Goal: Information Seeking & Learning: Learn about a topic

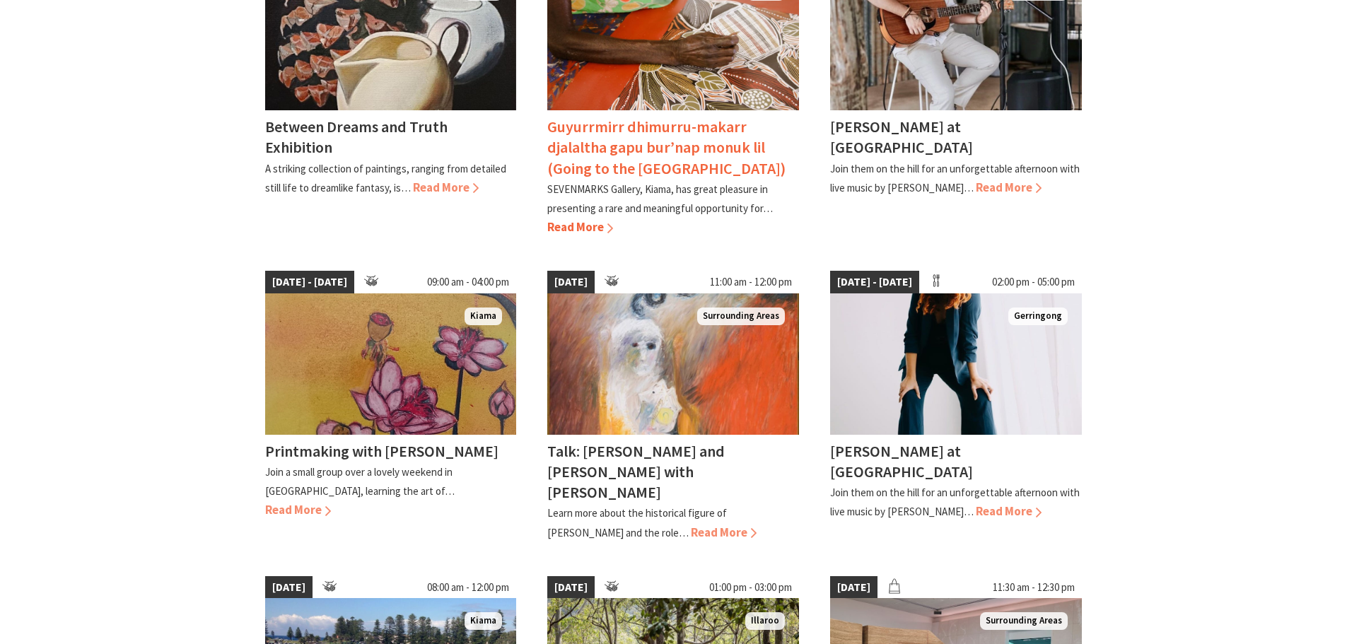
scroll to position [495, 0]
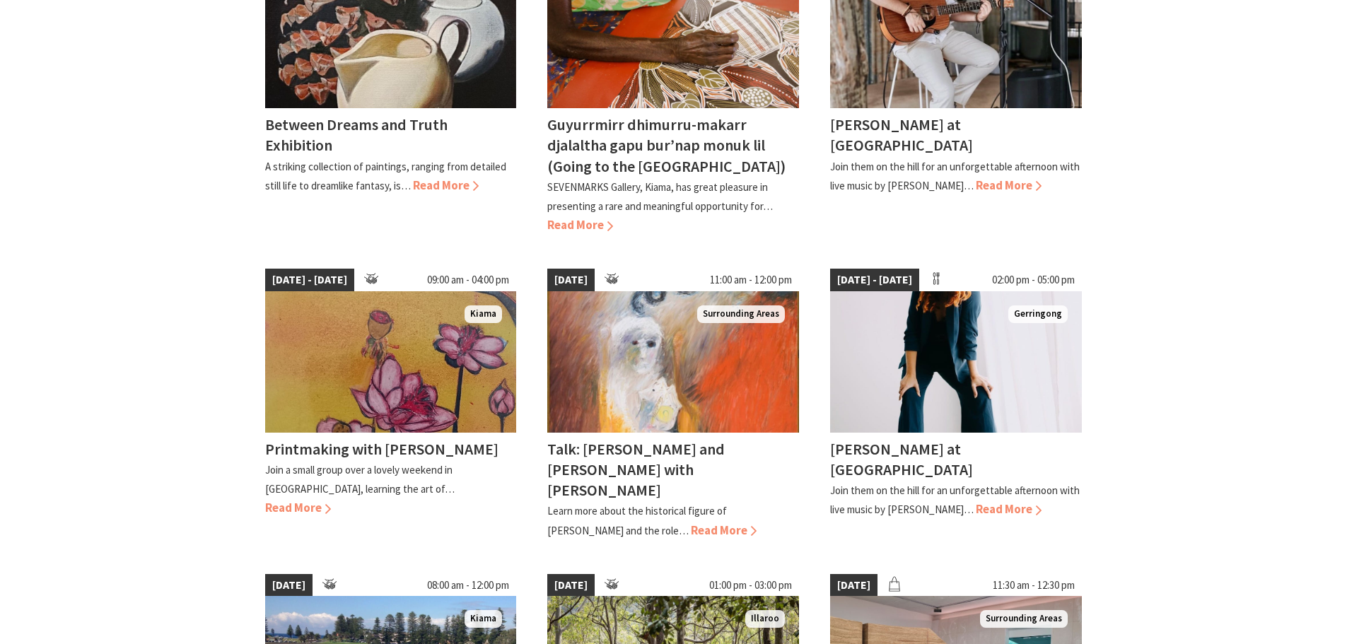
click at [1202, 277] on section "05 Sep 25 - 10 Sep 25 10:00 am - 03:00 pm Kiama Between Dreams and Truth Exhibi…" at bounding box center [673, 557] width 1347 height 1322
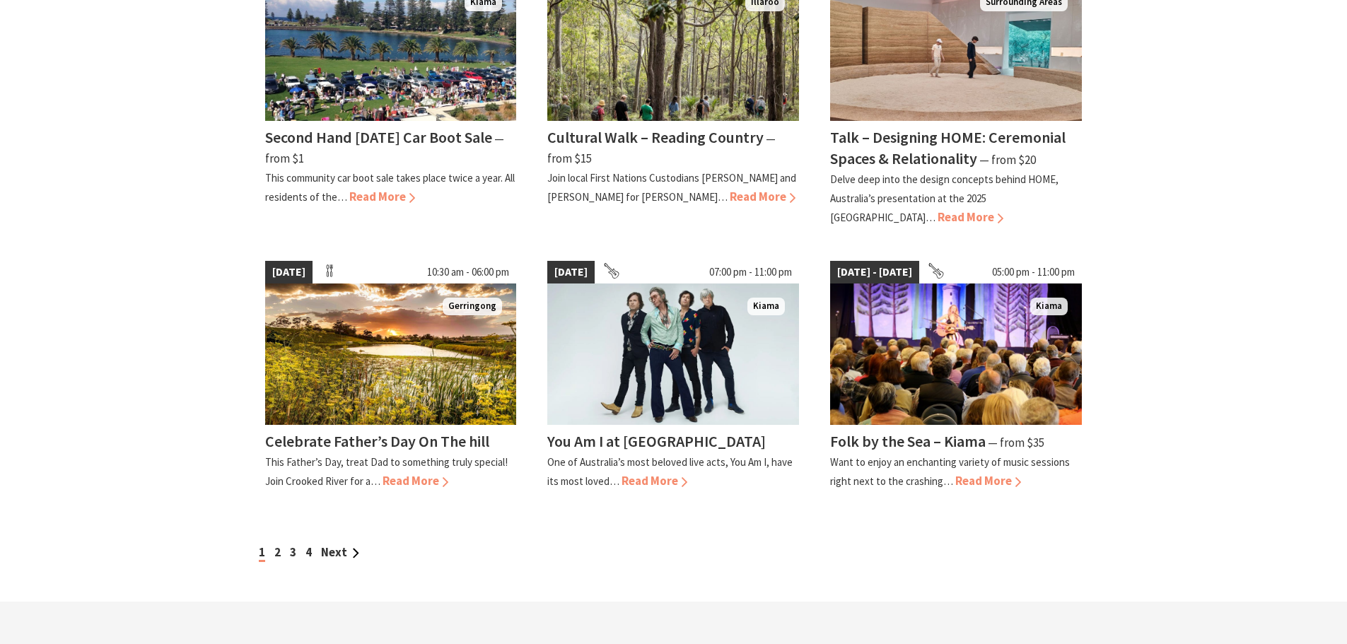
scroll to position [1202, 0]
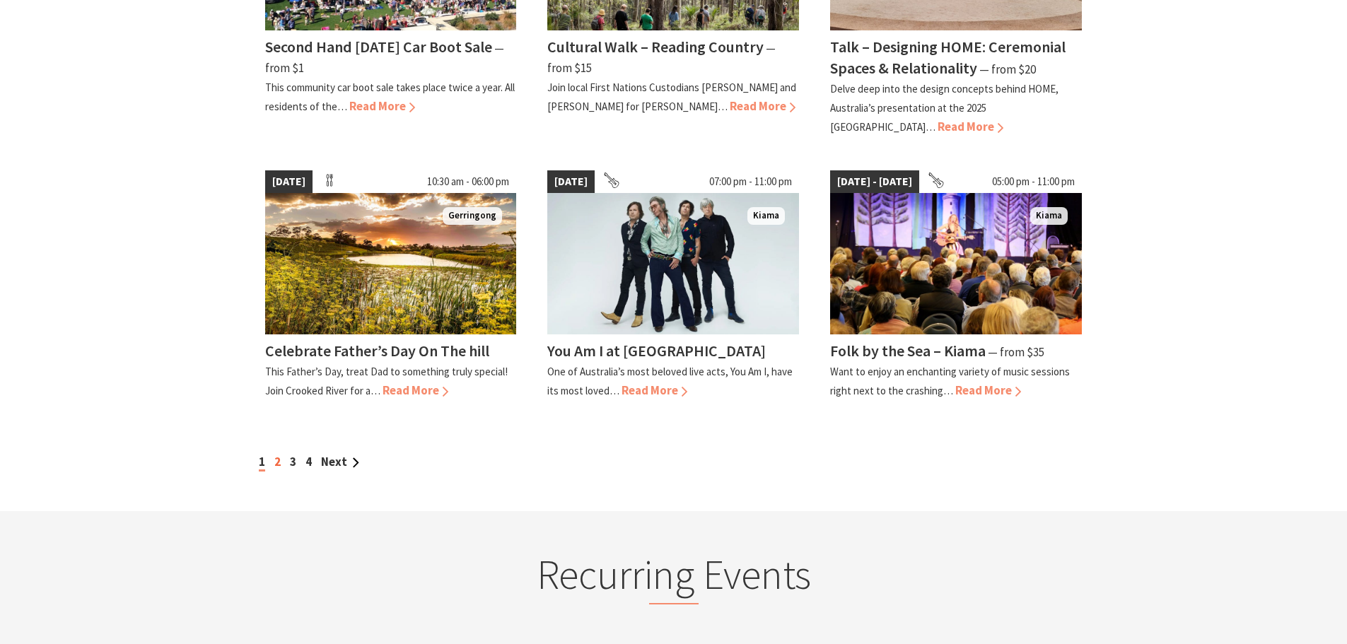
click at [275, 454] on link "2" at bounding box center [277, 462] width 6 height 16
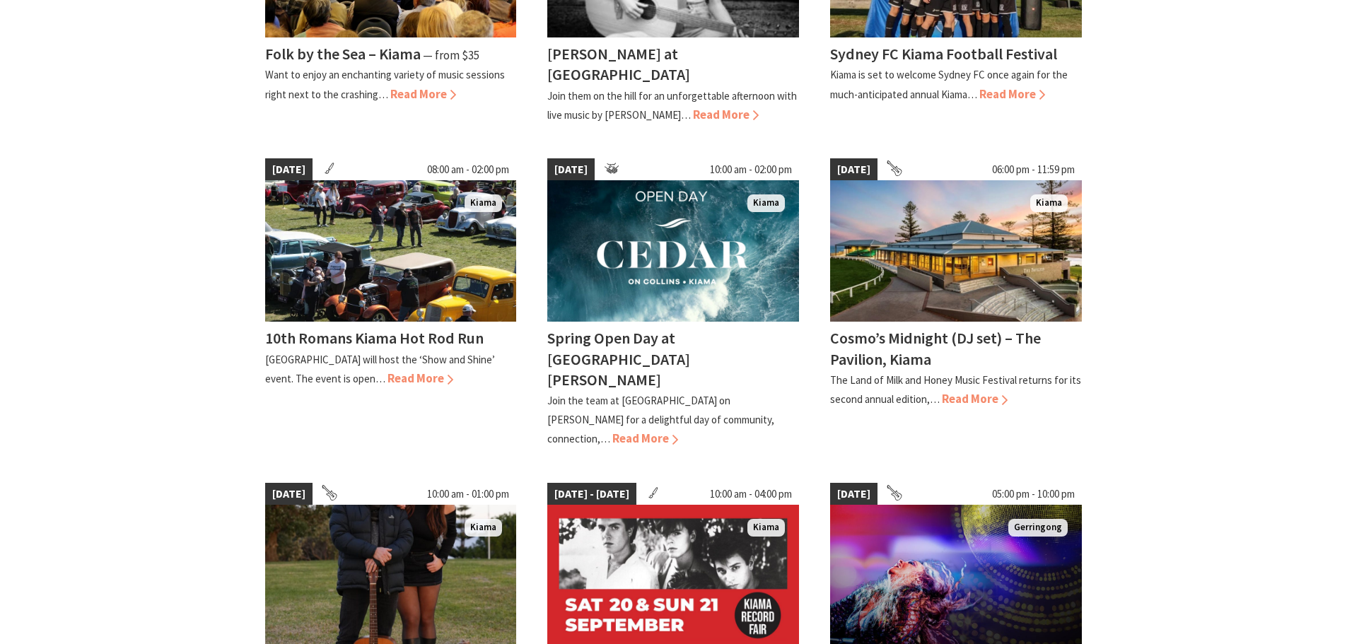
scroll to position [636, 0]
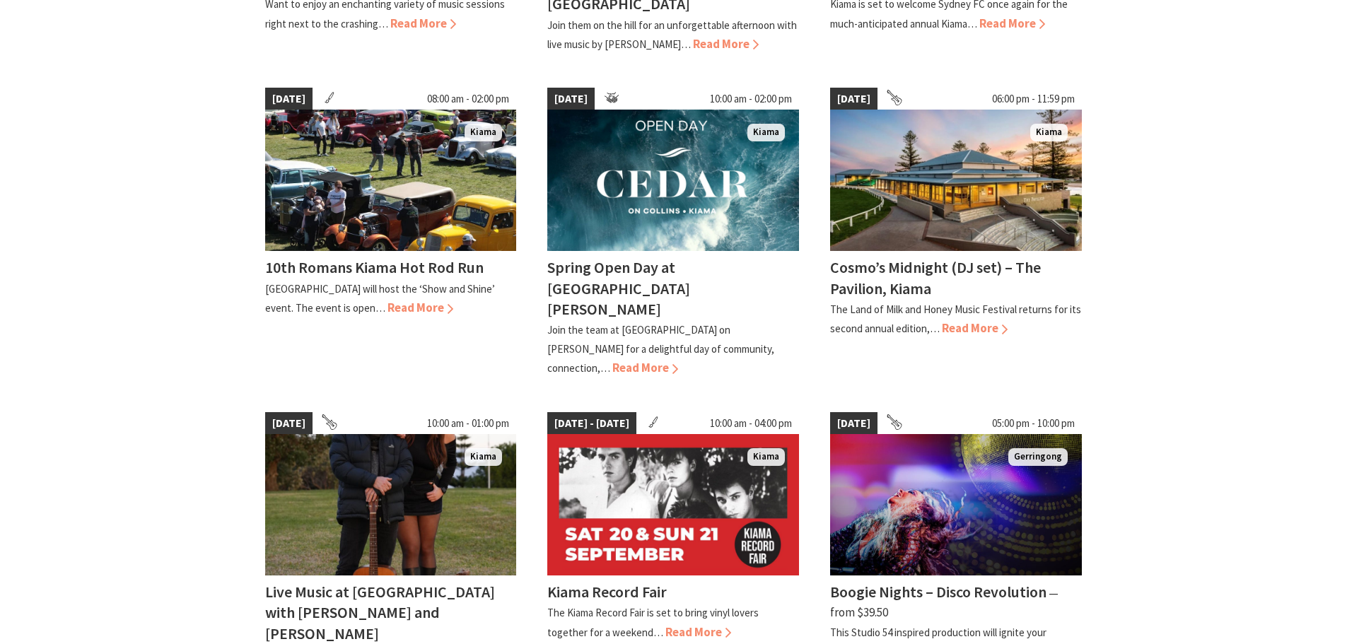
click at [1191, 219] on section "12 Sep 25 - 14 Sep 25 05:00 pm - 11:00 pm Kiama Folk by the Sea – Kiama ⁠— from…" at bounding box center [673, 427] width 1347 height 1344
click at [1151, 257] on section "12 Sep 25 - 14 Sep 25 05:00 pm - 11:00 pm Kiama Folk by the Sea – Kiama ⁠— from…" at bounding box center [673, 427] width 1347 height 1344
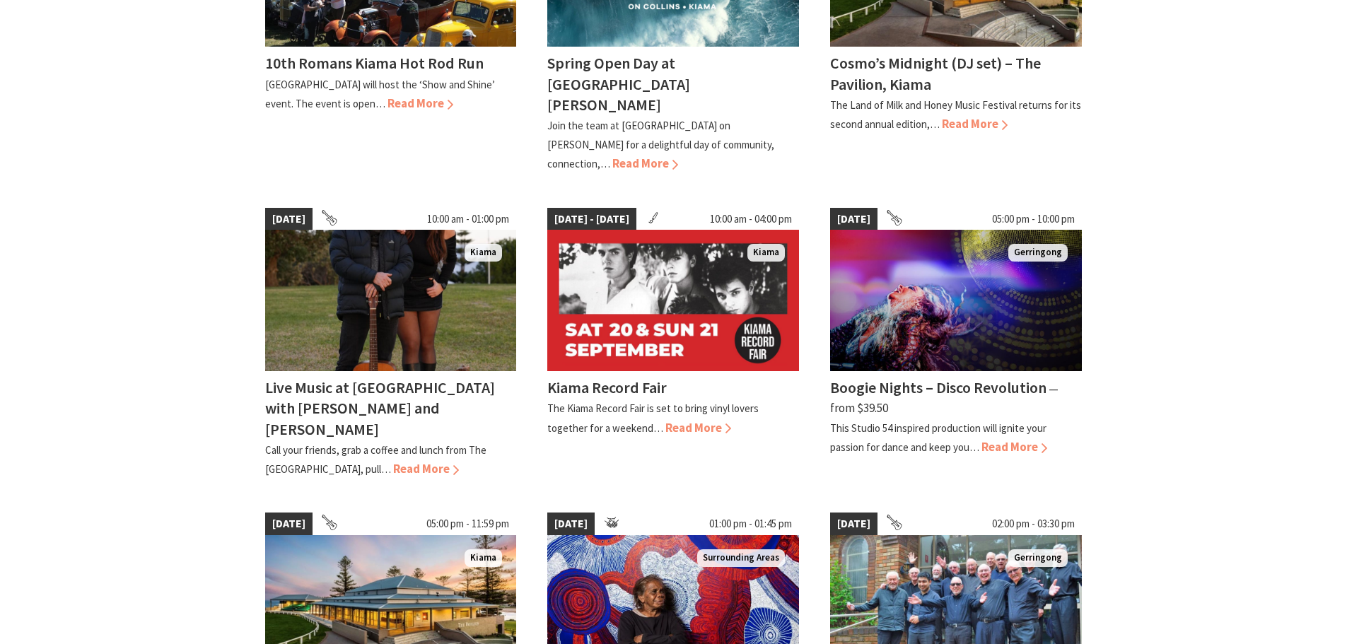
scroll to position [849, 0]
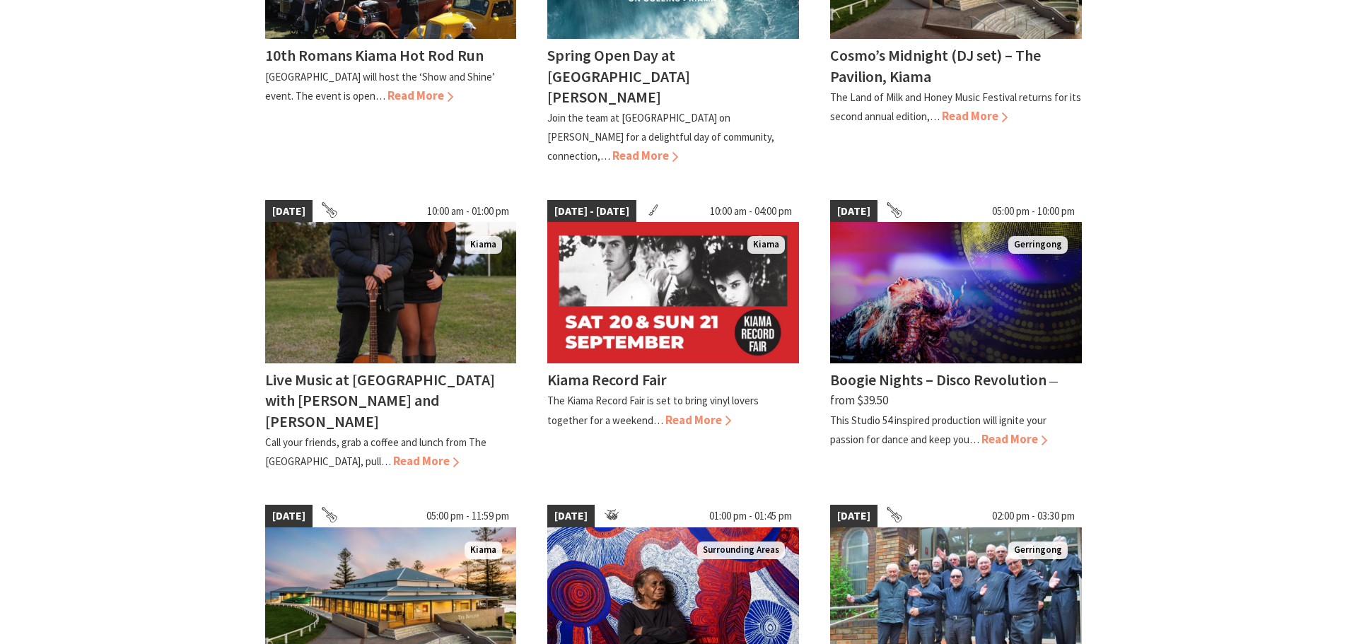
click at [1176, 275] on section "12 Sep 25 - 14 Sep 25 05:00 pm - 11:00 pm Kiama Folk by the Sea – Kiama ⁠— from…" at bounding box center [673, 214] width 1347 height 1344
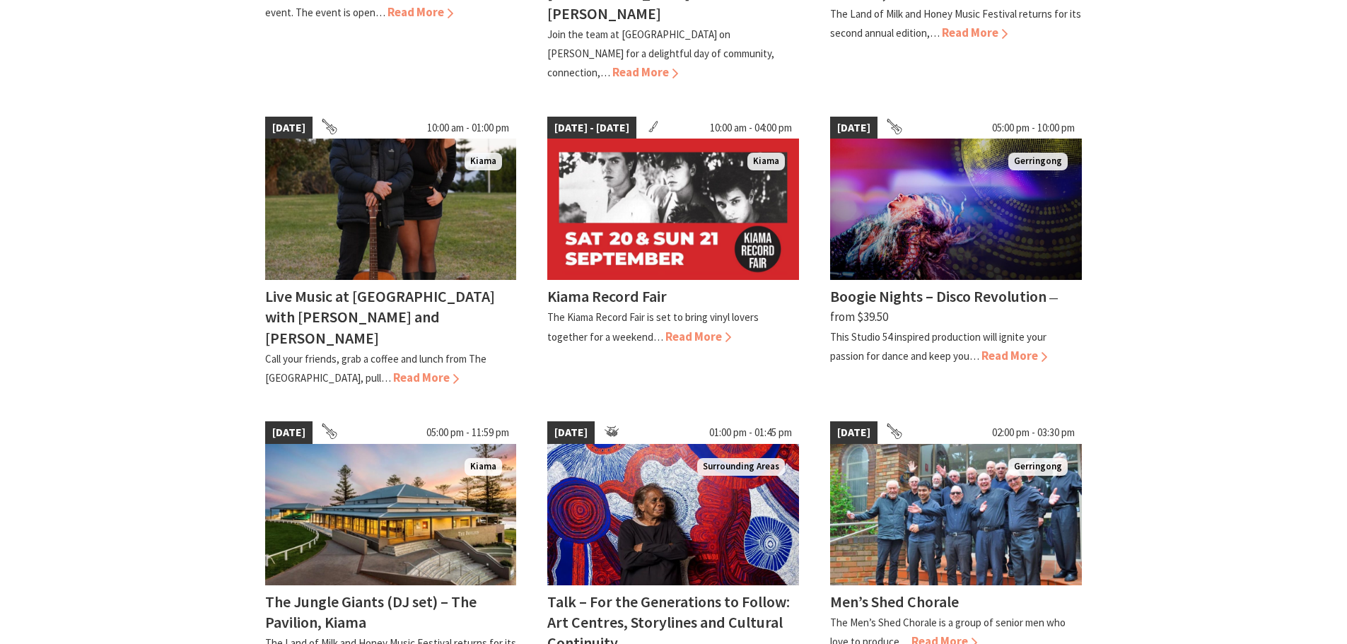
scroll to position [1061, 0]
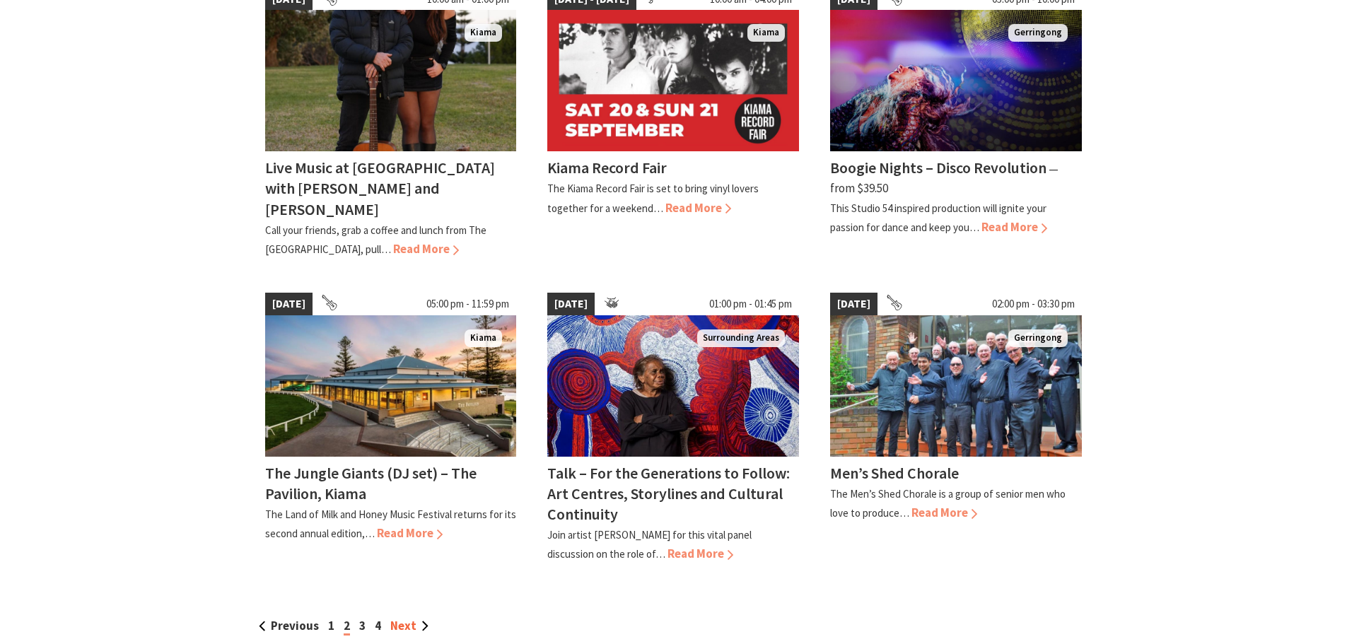
click at [409, 618] on link "Next" at bounding box center [409, 626] width 38 height 16
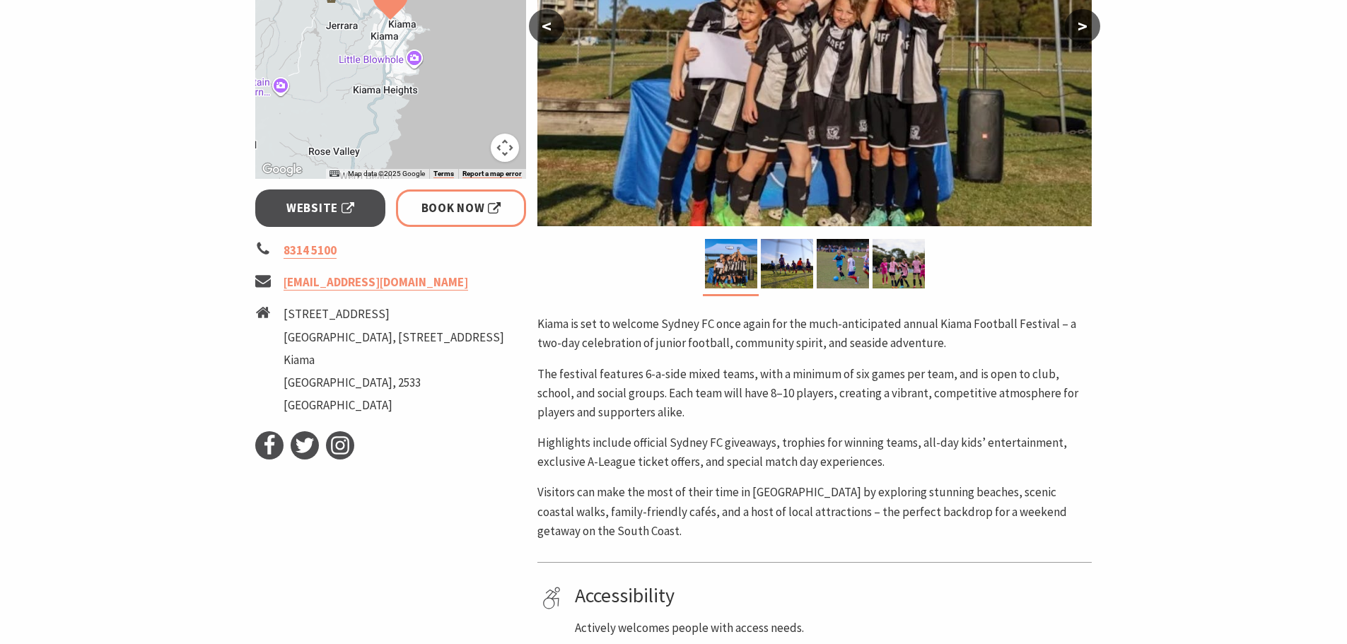
scroll to position [424, 0]
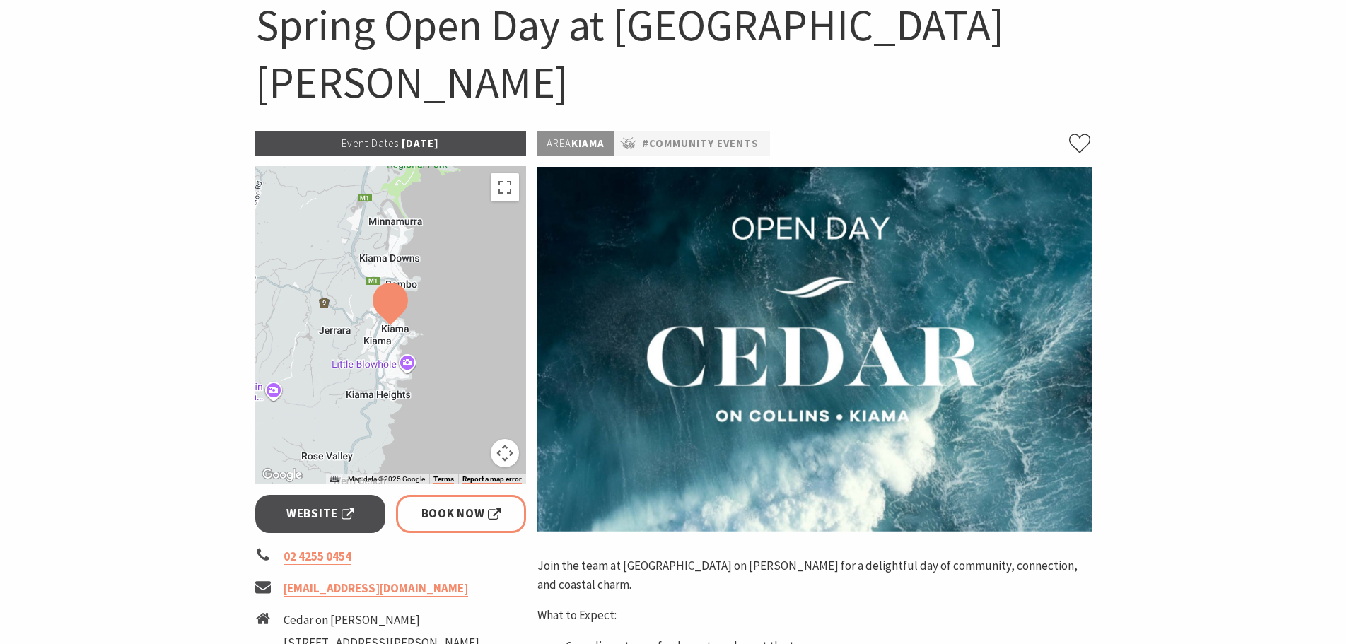
scroll to position [71, 0]
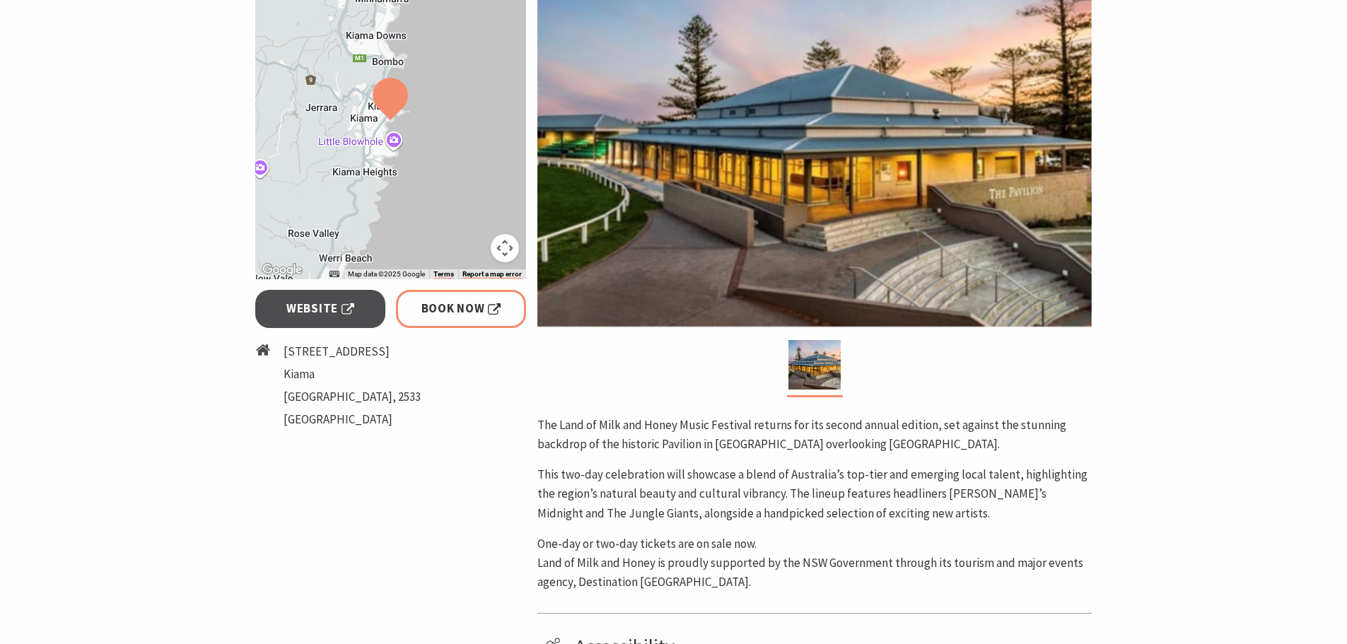
scroll to position [71, 0]
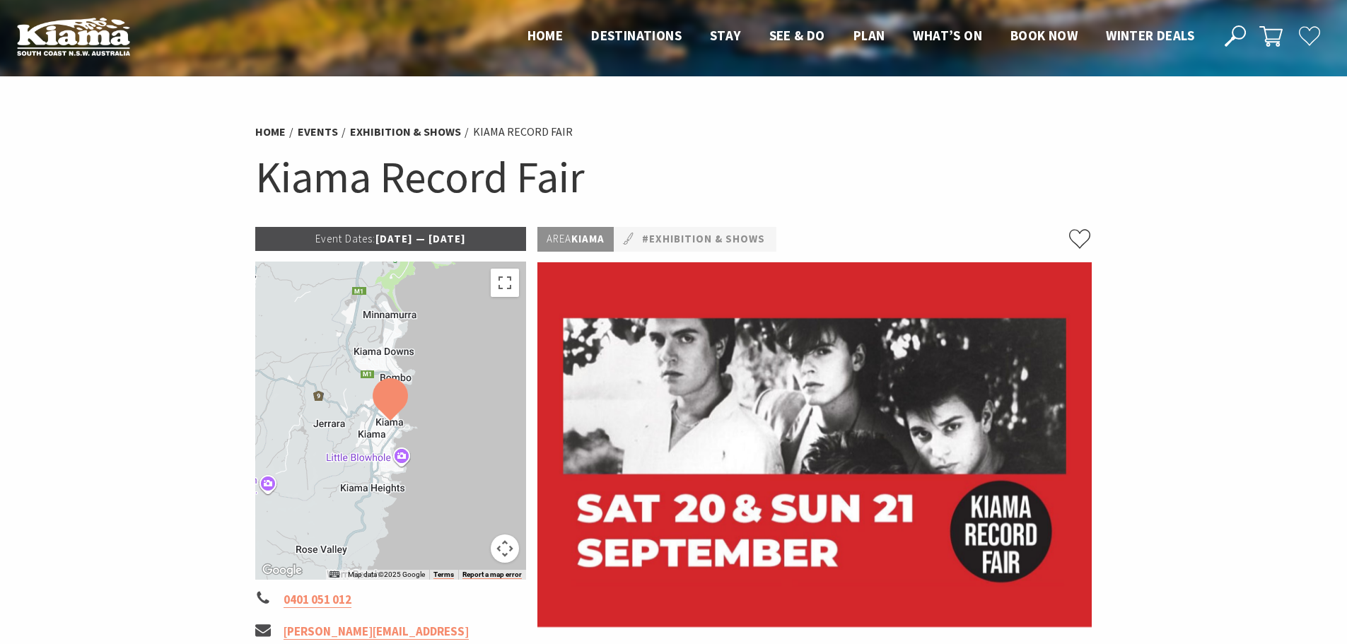
click at [372, 175] on h1 "Kiama Record Fair" at bounding box center [673, 177] width 837 height 57
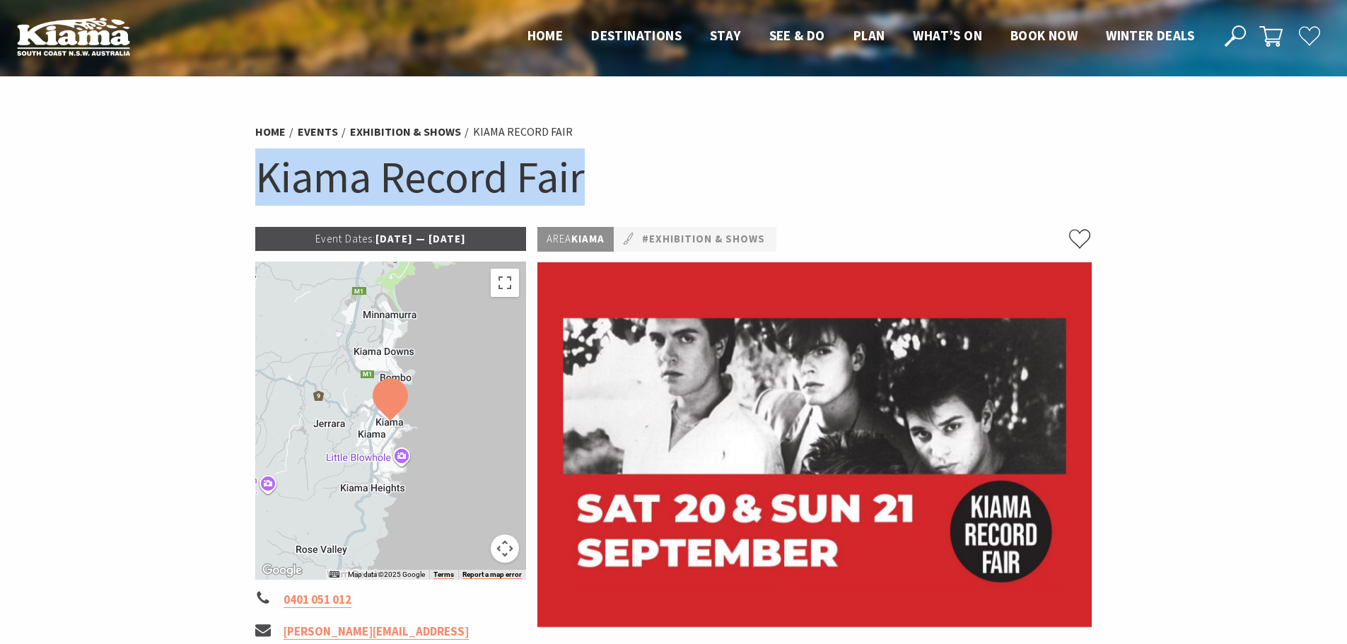
click at [372, 175] on h1 "Kiama Record Fair" at bounding box center [673, 177] width 837 height 57
copy section "Kiama Record Fair"
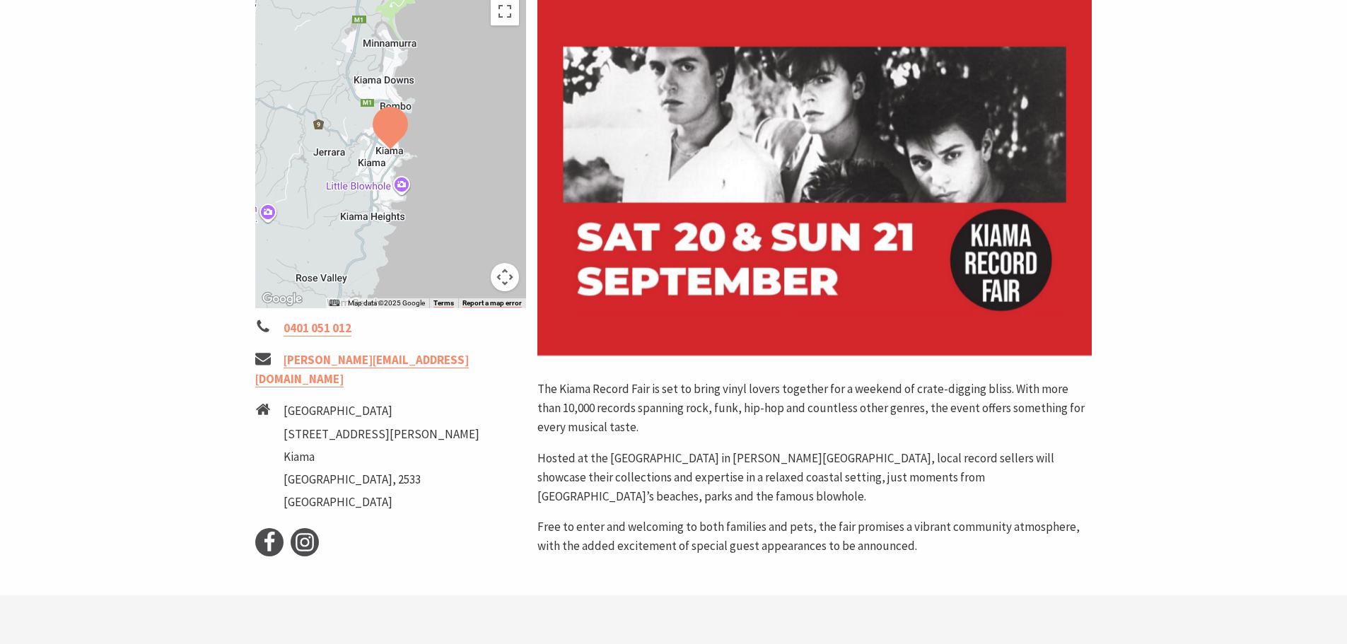
scroll to position [283, 0]
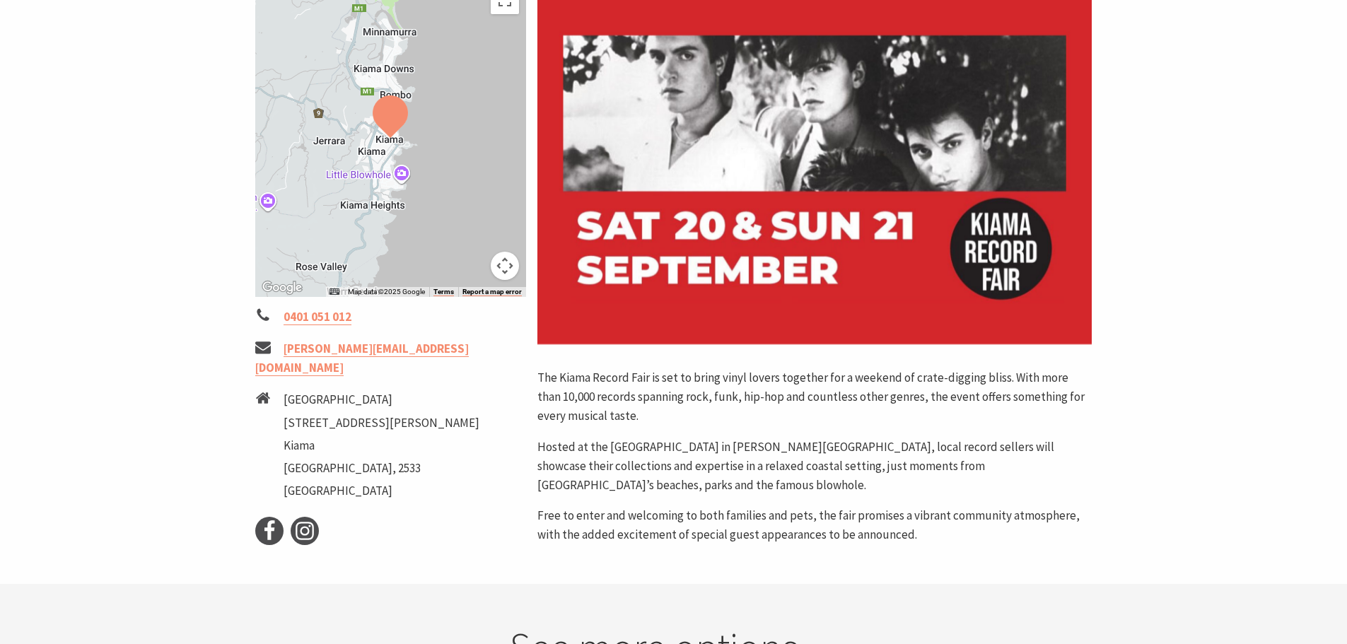
click at [1212, 385] on section "Home Events Exhibition & Shows Kiama Record Fair Kiama Record Fair Event Dates:…" at bounding box center [673, 189] width 1347 height 791
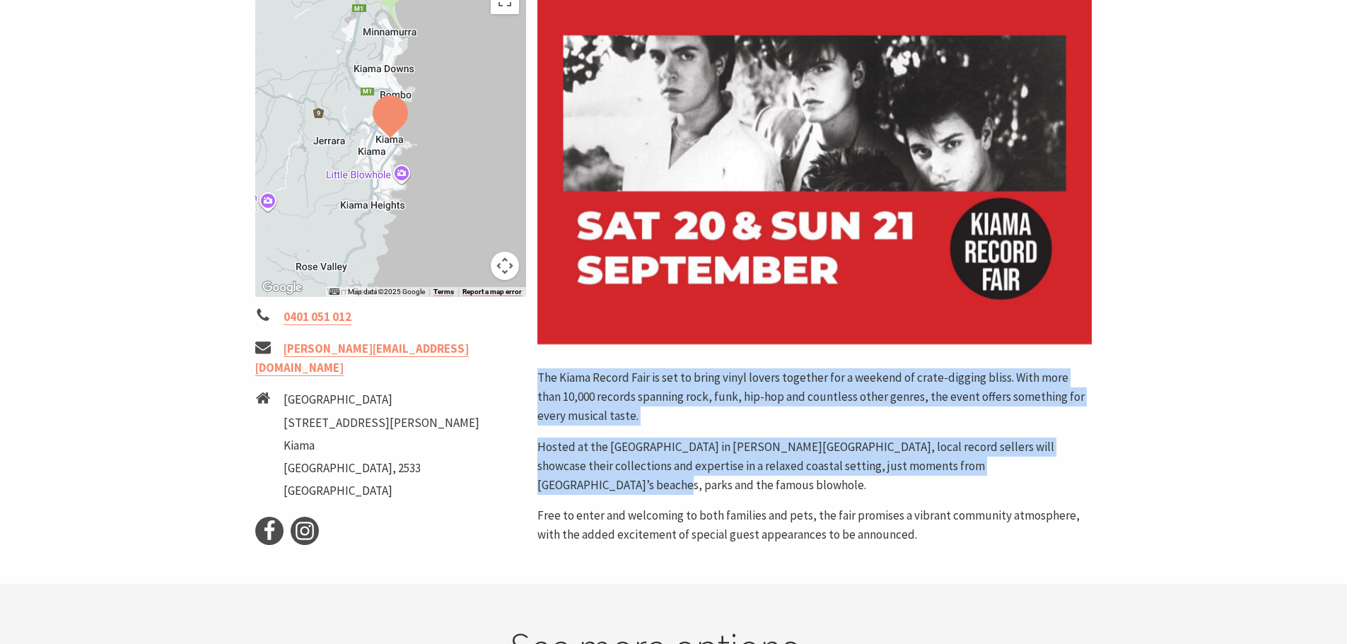
drag, startPoint x: 533, startPoint y: 373, endPoint x: 1038, endPoint y: 465, distance: 513.2
click at [1038, 465] on div "Area Kiama #Exhibition & Shows The Kiama Record Fair is set to bring vinyl love…" at bounding box center [815, 245] width 566 height 602
copy div "The Kiama Record Fair is set to bring vinyl lovers together for a weekend of cr…"
click at [779, 426] on p "The Kiama Record Fair is set to bring vinyl lovers together for a weekend of cr…" at bounding box center [814, 397] width 554 height 58
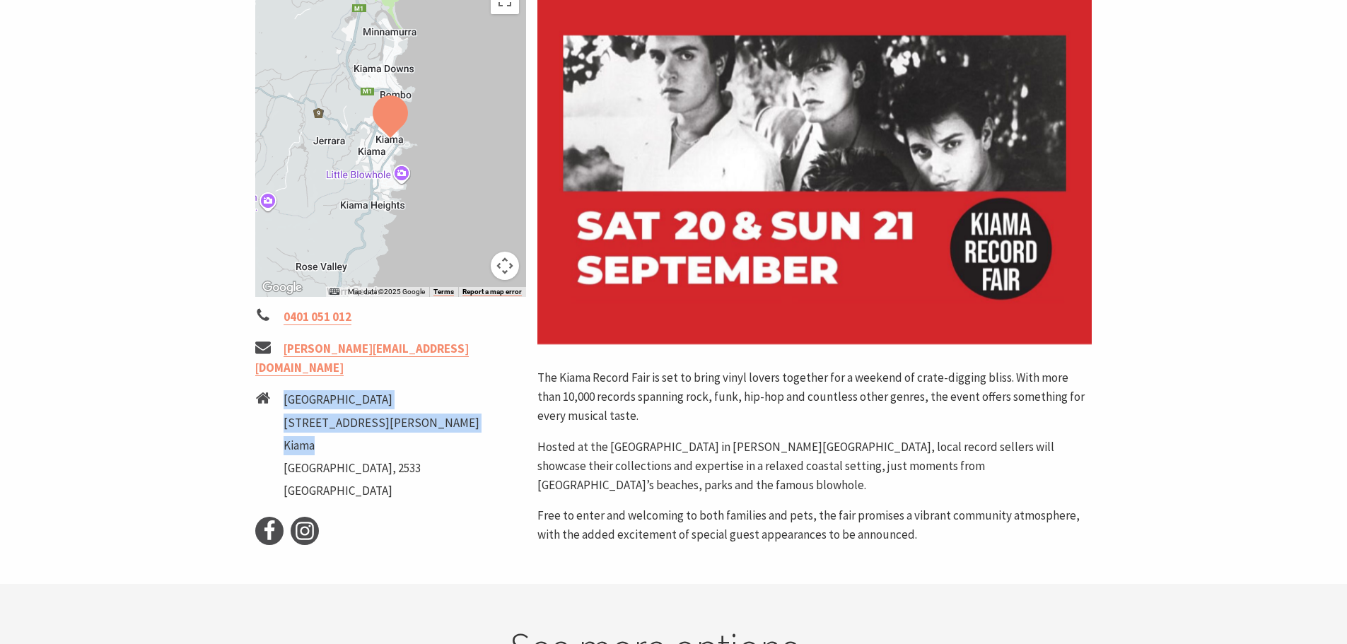
drag, startPoint x: 286, startPoint y: 384, endPoint x: 335, endPoint y: 424, distance: 63.4
click at [335, 424] on ul "Masonic Lodge 34 Collins st Kiama NSW, 2533 Australia" at bounding box center [382, 447] width 196 height 114
copy ul "Masonic Lodge 34 Collins st Kiama"
click at [489, 412] on li "Masonic Lodge 34 Collins st Kiama NSW, 2533 Australia" at bounding box center [391, 447] width 272 height 114
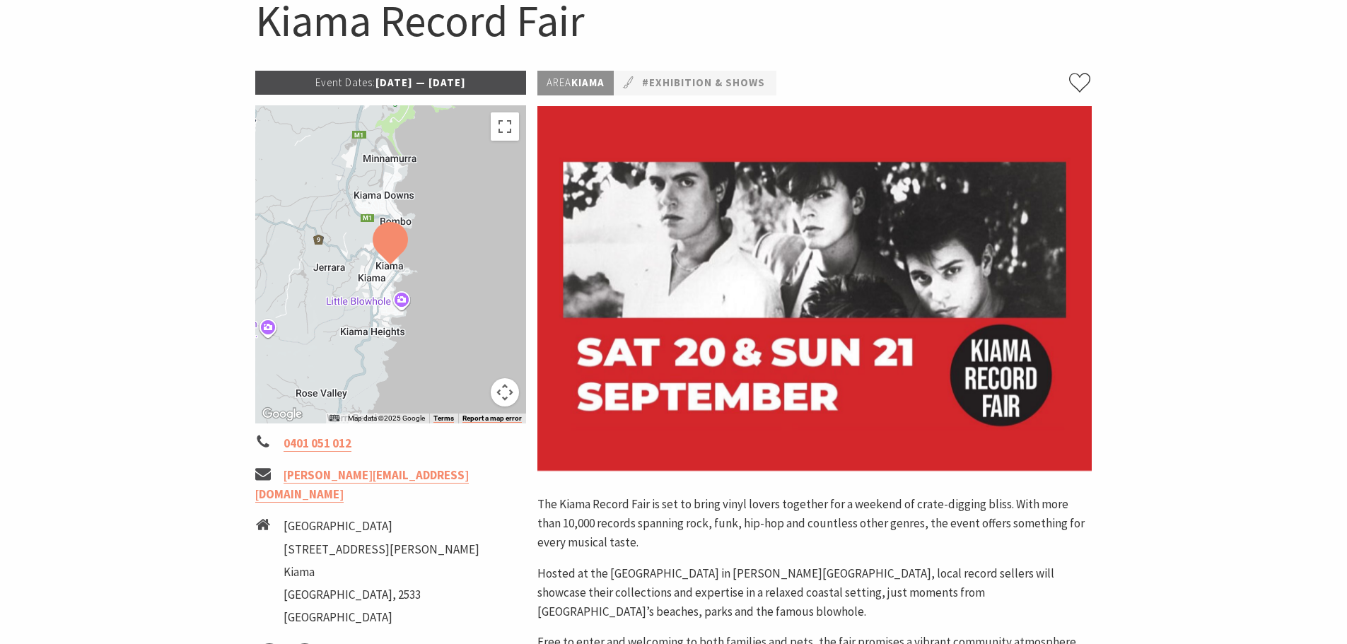
scroll to position [71, 0]
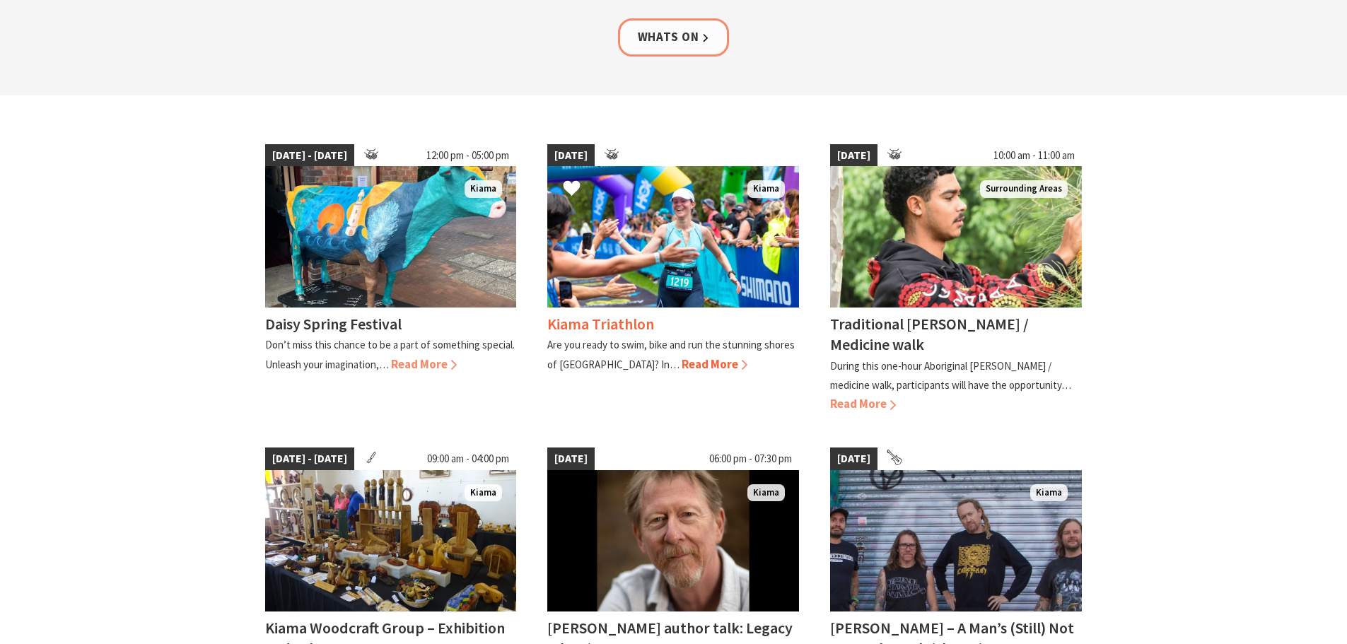
scroll to position [283, 0]
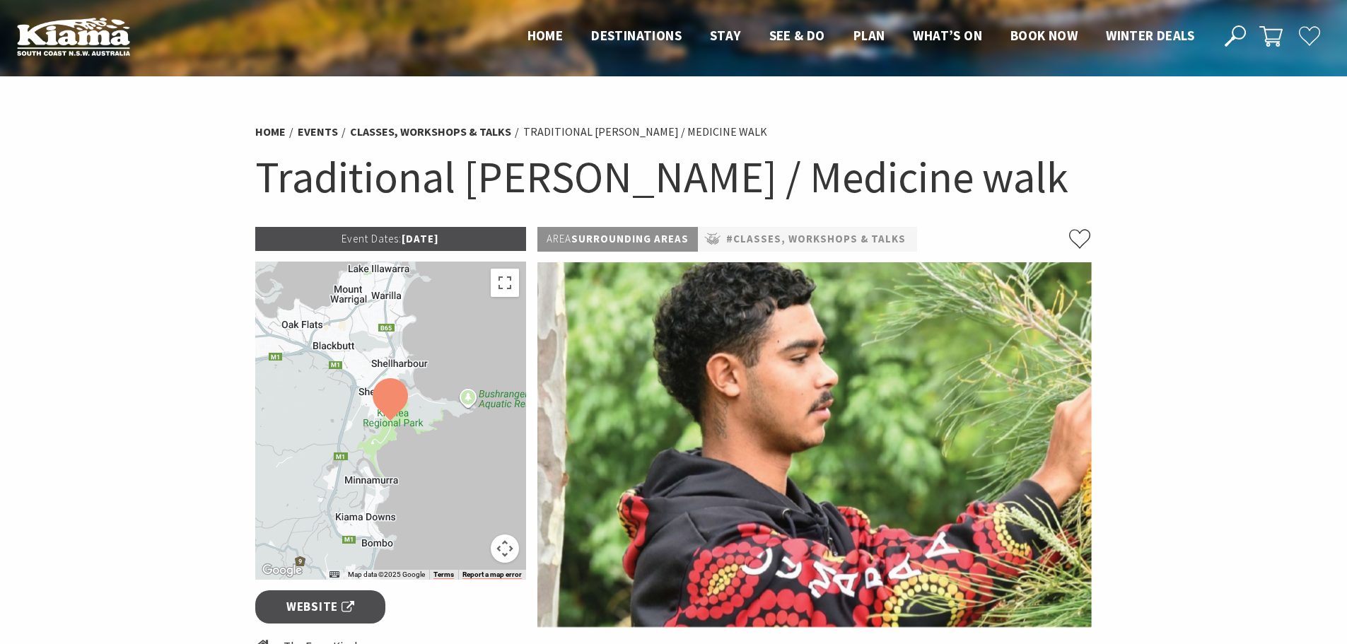
click at [640, 192] on h1 "Traditional [PERSON_NAME] / Medicine walk" at bounding box center [673, 177] width 837 height 57
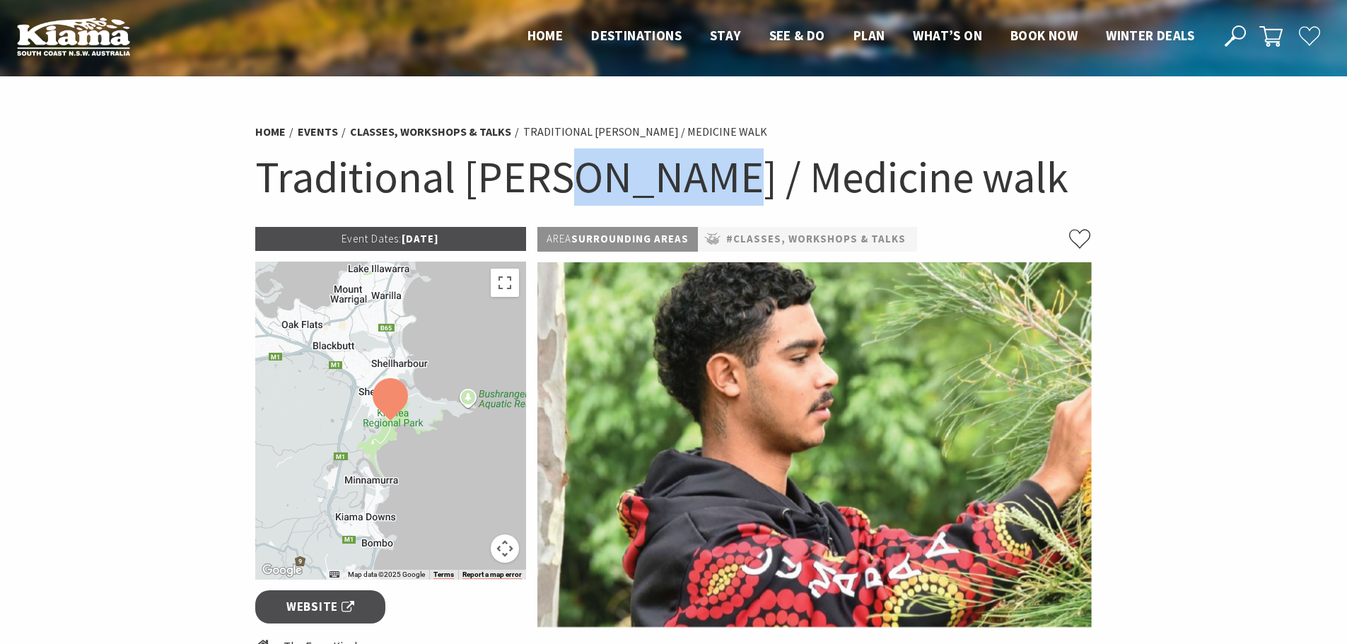
click at [640, 192] on h1 "Traditional [PERSON_NAME] / Medicine walk" at bounding box center [673, 177] width 837 height 57
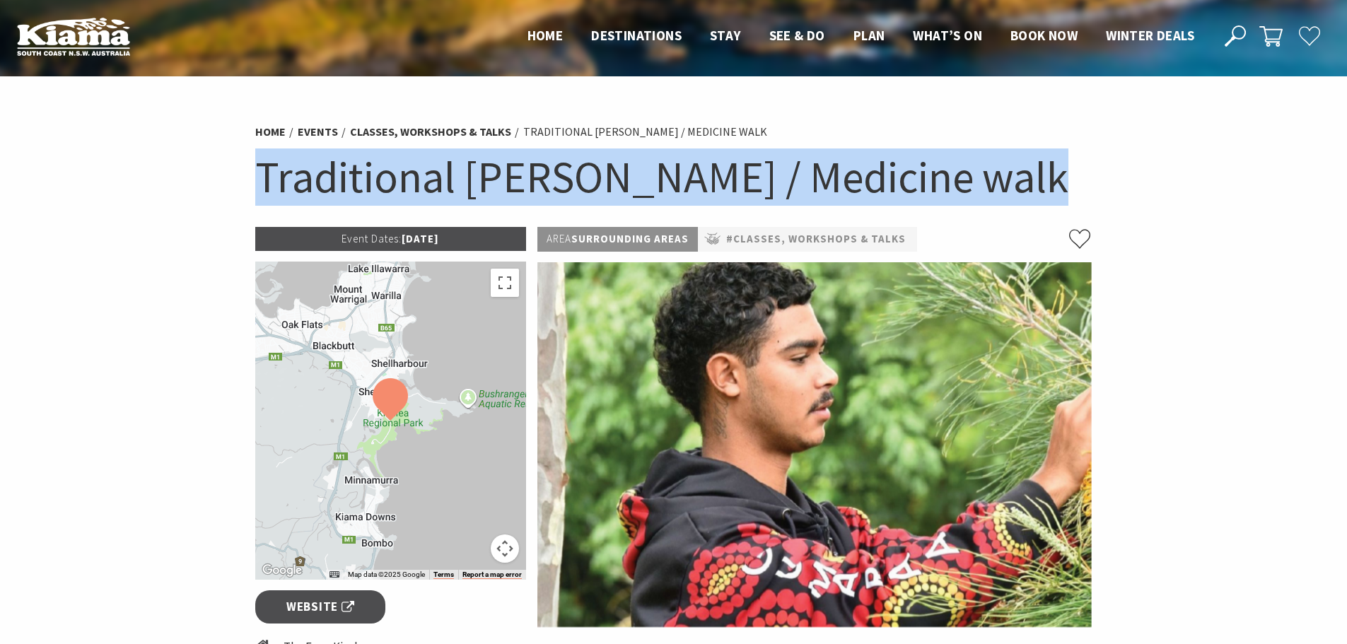
click at [640, 192] on h1 "Traditional [PERSON_NAME] / Medicine walk" at bounding box center [673, 177] width 837 height 57
copy section "Traditional [PERSON_NAME] / Medicine walk"
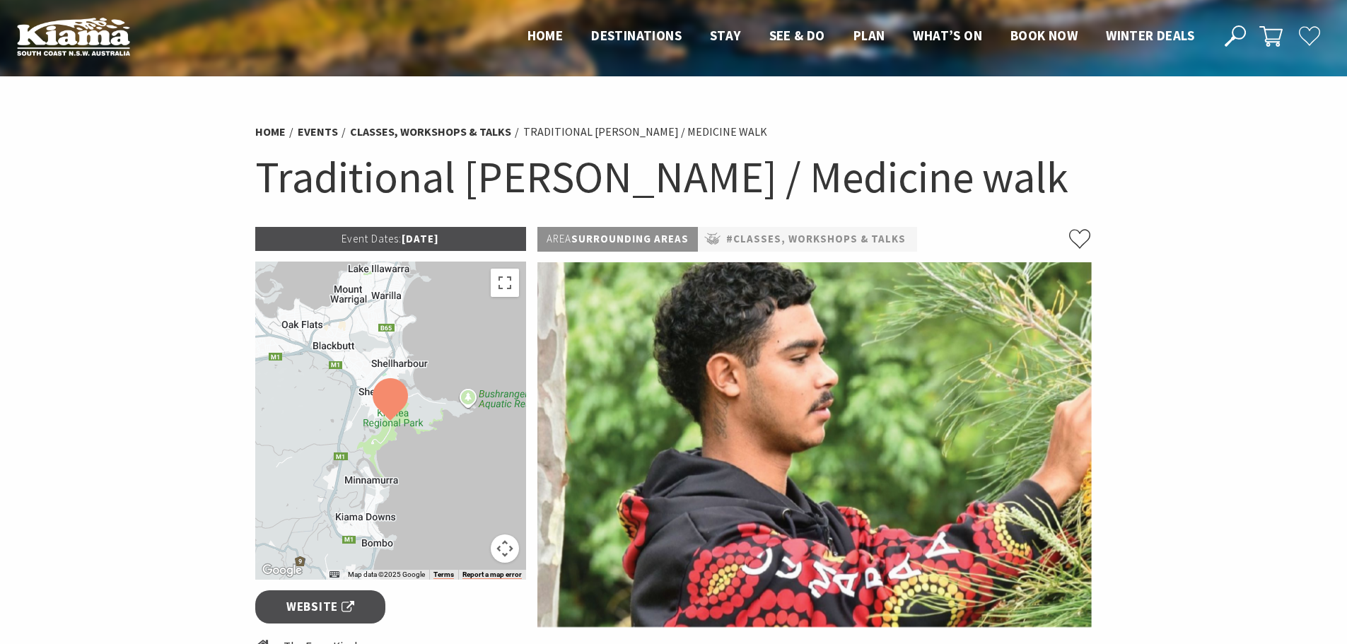
click at [1213, 293] on section "Home Events Classes, Workshops & Talks Traditional [PERSON_NAME] / Medicine wal…" at bounding box center [673, 452] width 1347 height 752
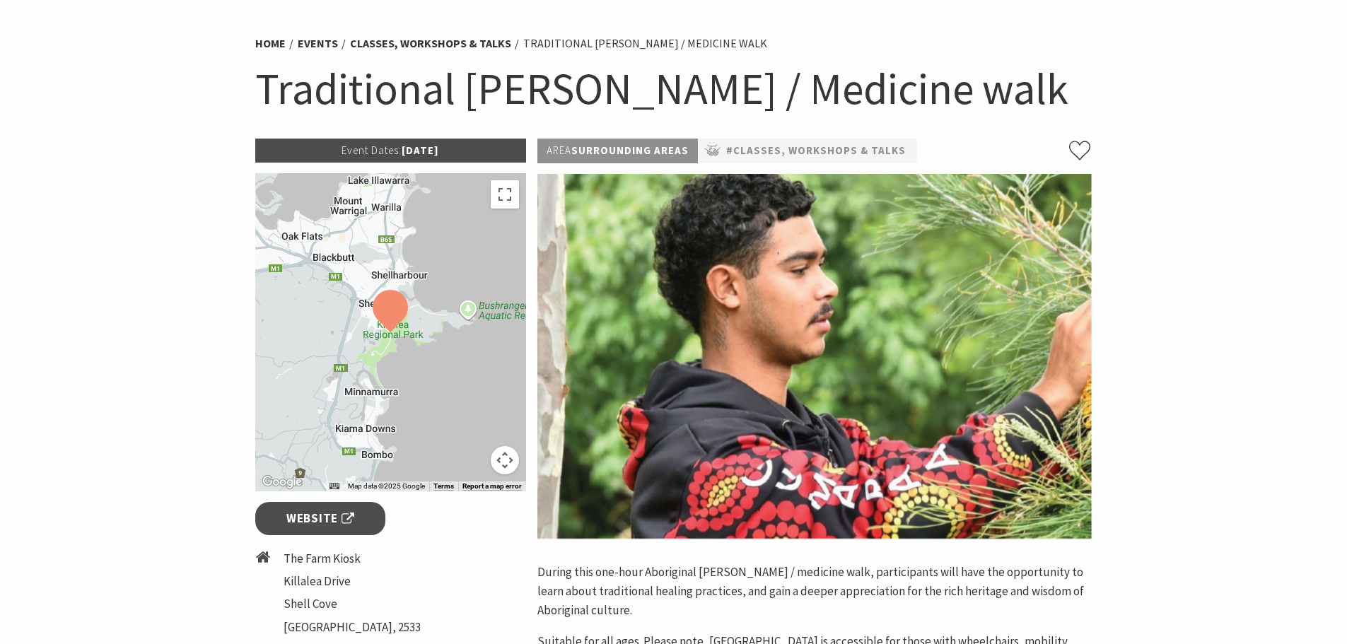
scroll to position [424, 0]
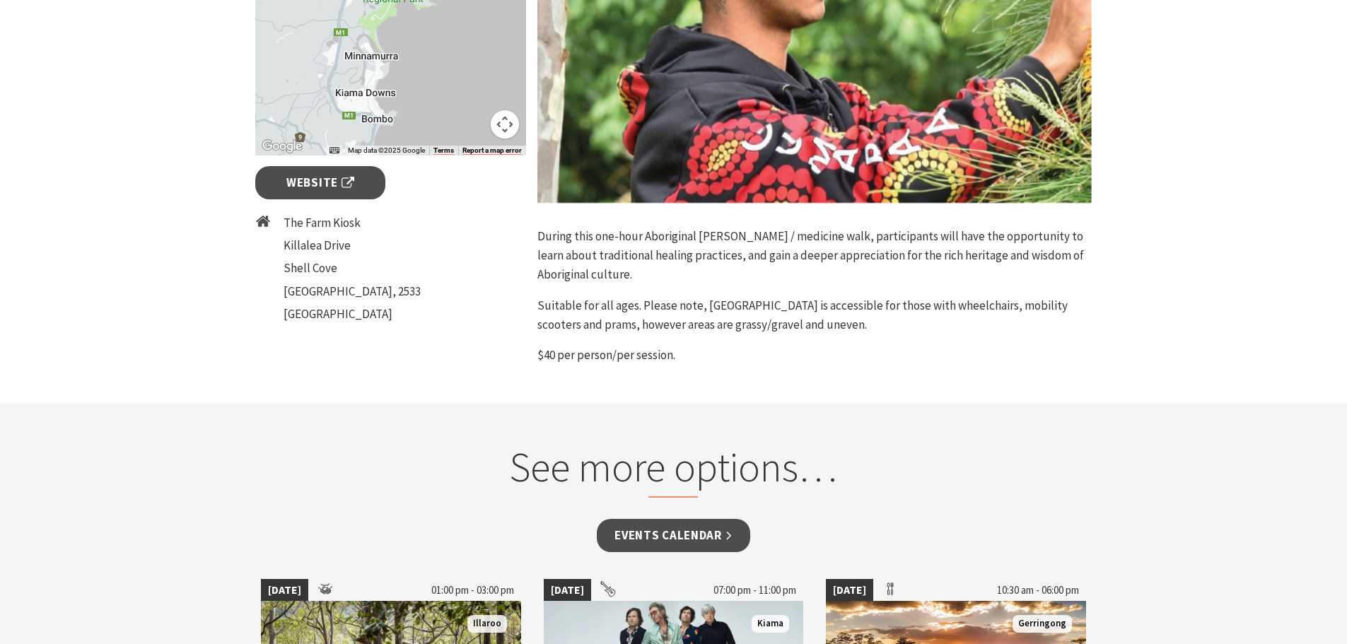
drag, startPoint x: 880, startPoint y: 322, endPoint x: 537, endPoint y: 236, distance: 353.7
click at [537, 236] on div "Area Surrounding Areas #Classes, Workshops & Talks During this one-hour Aborigi…" at bounding box center [815, 84] width 566 height 562
click at [680, 269] on p "During this one-hour Aboriginal [PERSON_NAME] / medicine walk, participants wil…" at bounding box center [814, 256] width 554 height 58
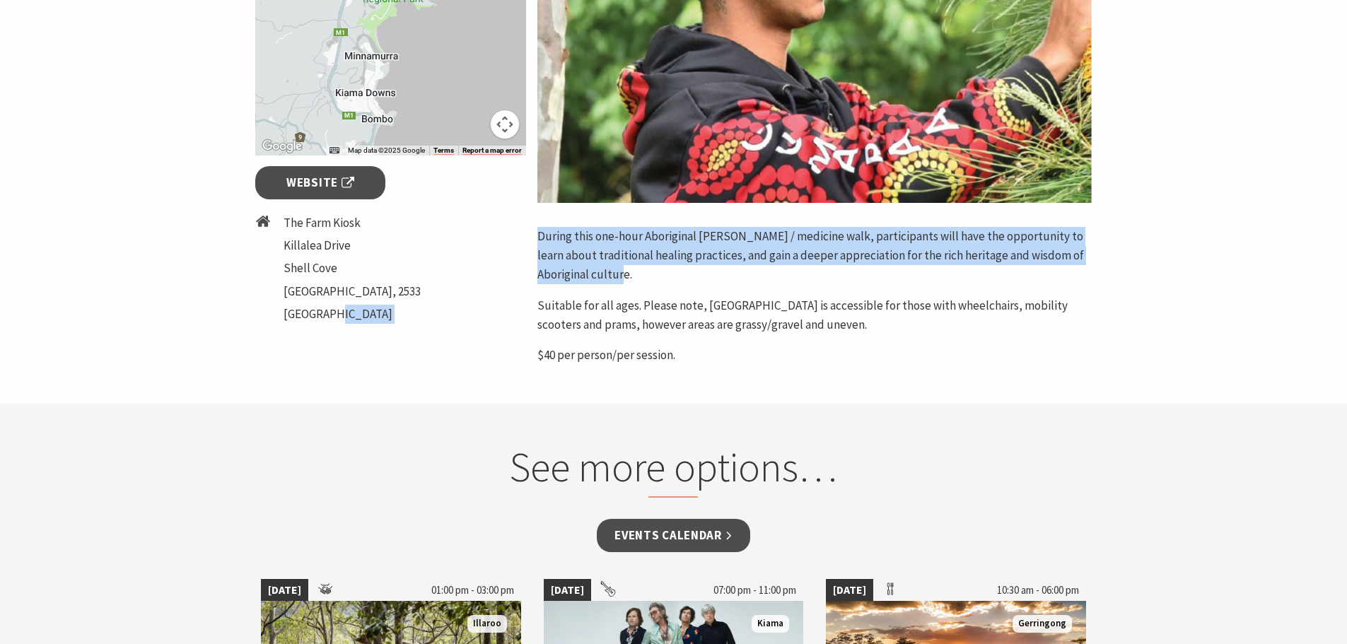
drag, startPoint x: 690, startPoint y: 273, endPoint x: 529, endPoint y: 235, distance: 165.5
click at [529, 235] on div "Event Dates: [DATE] ← Move left → Move right ↑ Move up ↓ Move down + Zoom in - …" at bounding box center [674, 84] width 849 height 562
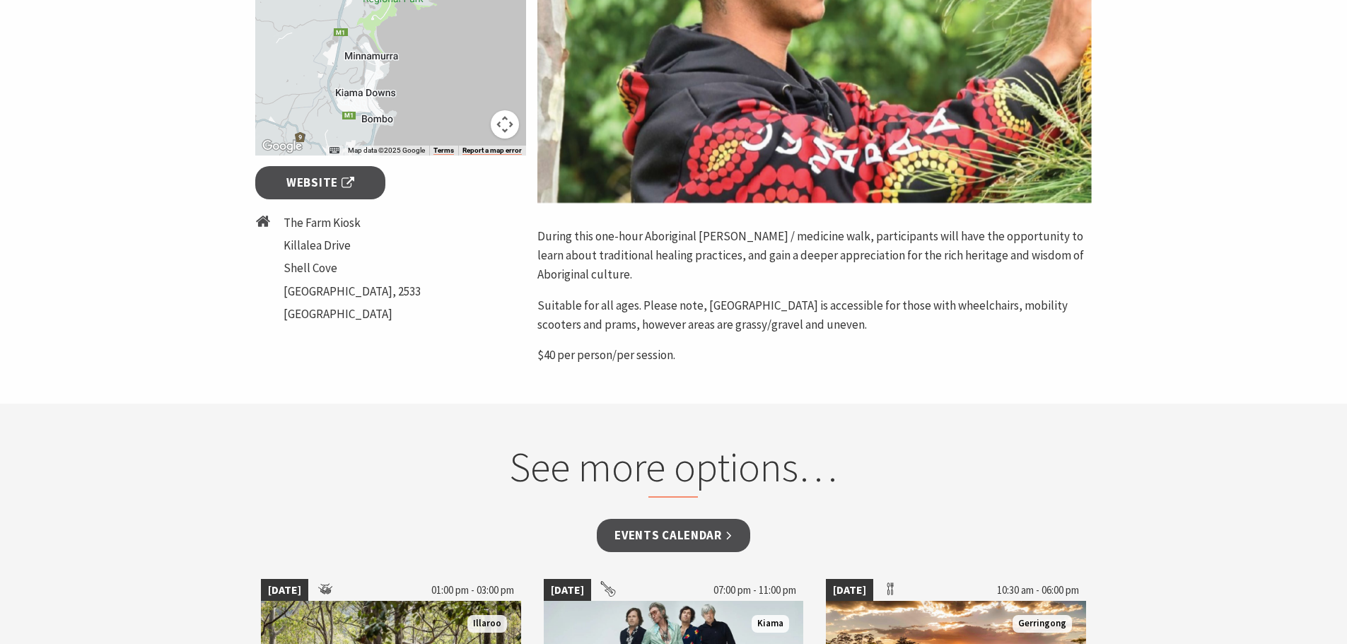
click at [934, 320] on p "Suitable for all ages. Please note, [GEOGRAPHIC_DATA] is accessible for those w…" at bounding box center [814, 315] width 554 height 38
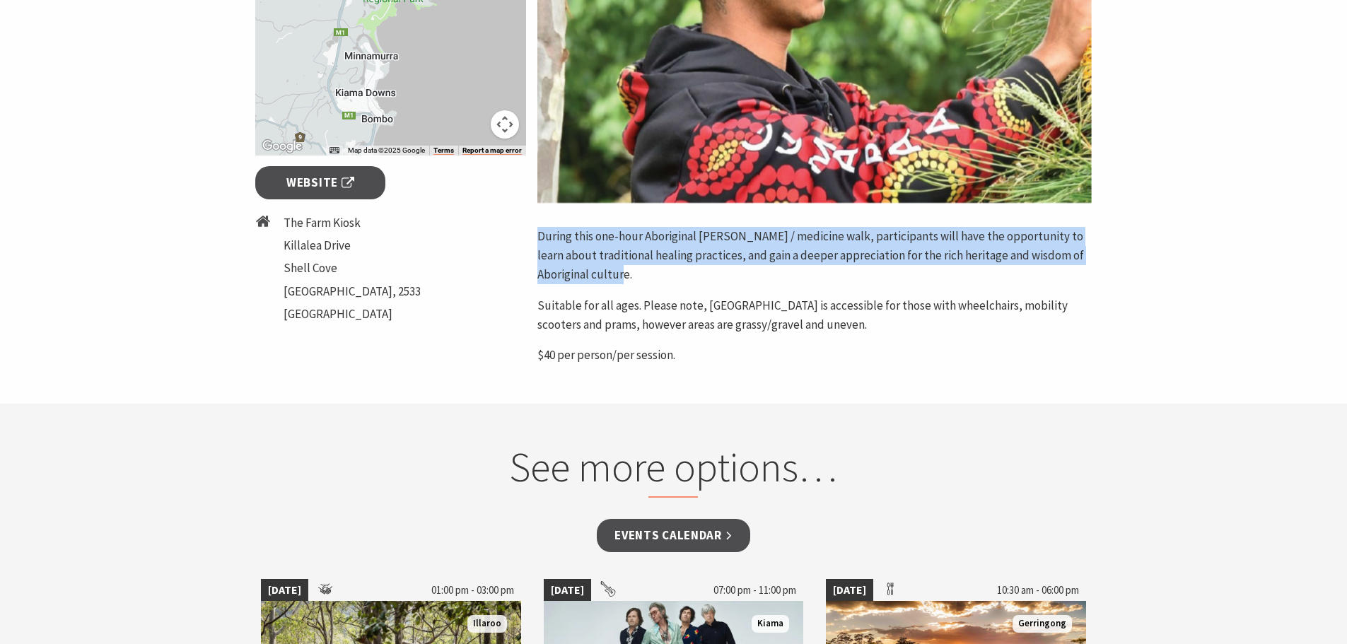
drag, startPoint x: 694, startPoint y: 274, endPoint x: 535, endPoint y: 240, distance: 162.0
click at [535, 240] on div "Area Surrounding Areas #Classes, Workshops & Talks During this one-hour Aborigi…" at bounding box center [815, 84] width 566 height 562
copy p "During this one-hour Aboriginal [PERSON_NAME] / medicine walk, participants wil…"
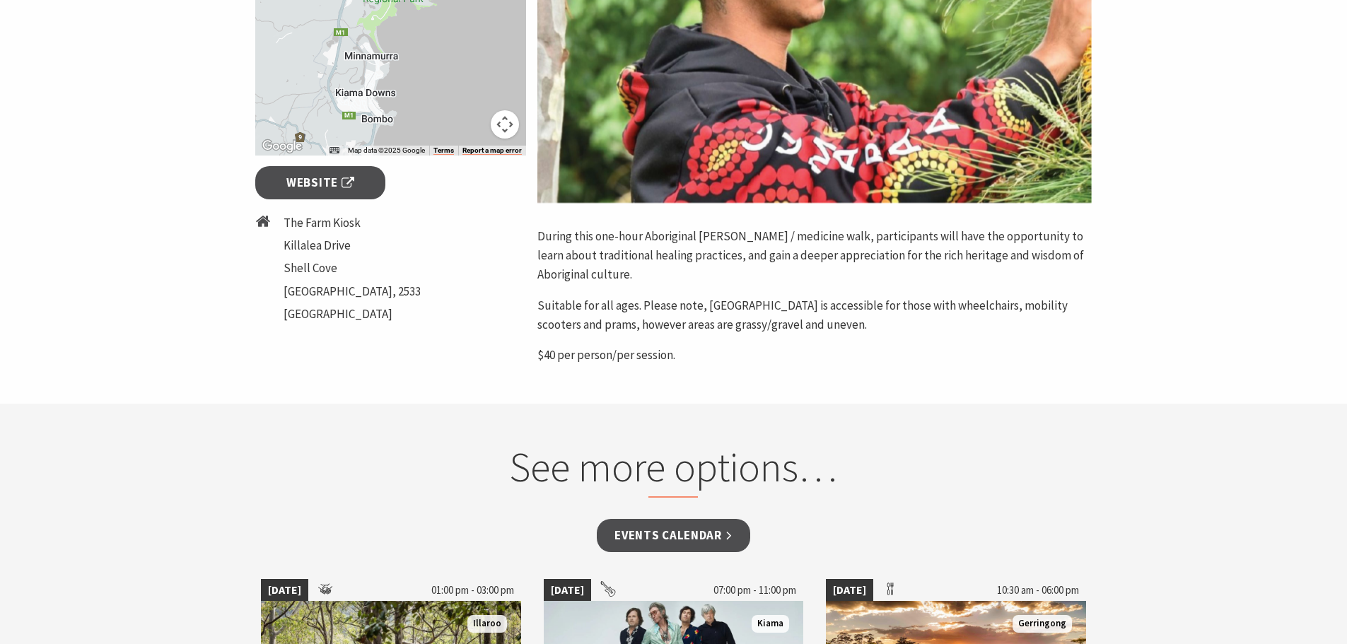
click at [674, 313] on p "Suitable for all ages. Please note, [GEOGRAPHIC_DATA] is accessible for those w…" at bounding box center [814, 315] width 554 height 38
drag, startPoint x: 286, startPoint y: 220, endPoint x: 333, endPoint y: 231, distance: 48.6
click at [333, 231] on li "The Farm Kiosk" at bounding box center [352, 223] width 137 height 19
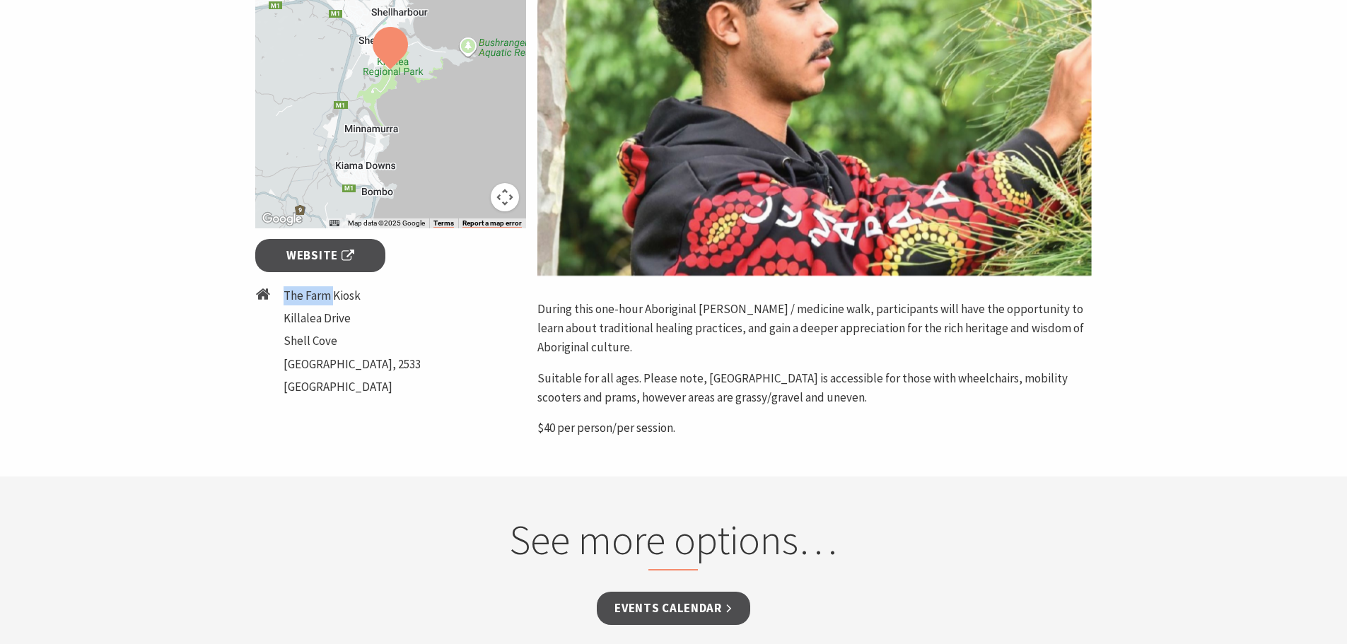
scroll to position [283, 0]
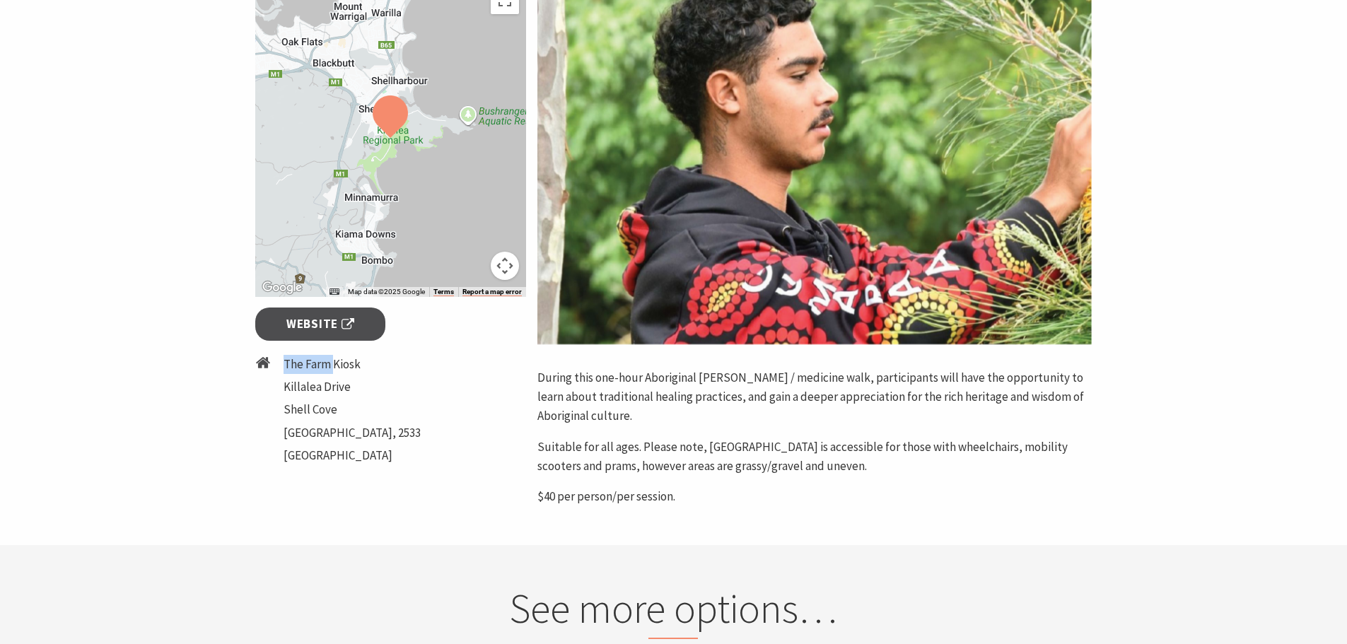
copy li "The Farm"
click at [632, 373] on p "During this one-hour Aboriginal [PERSON_NAME] / medicine walk, participants wil…" at bounding box center [814, 397] width 554 height 58
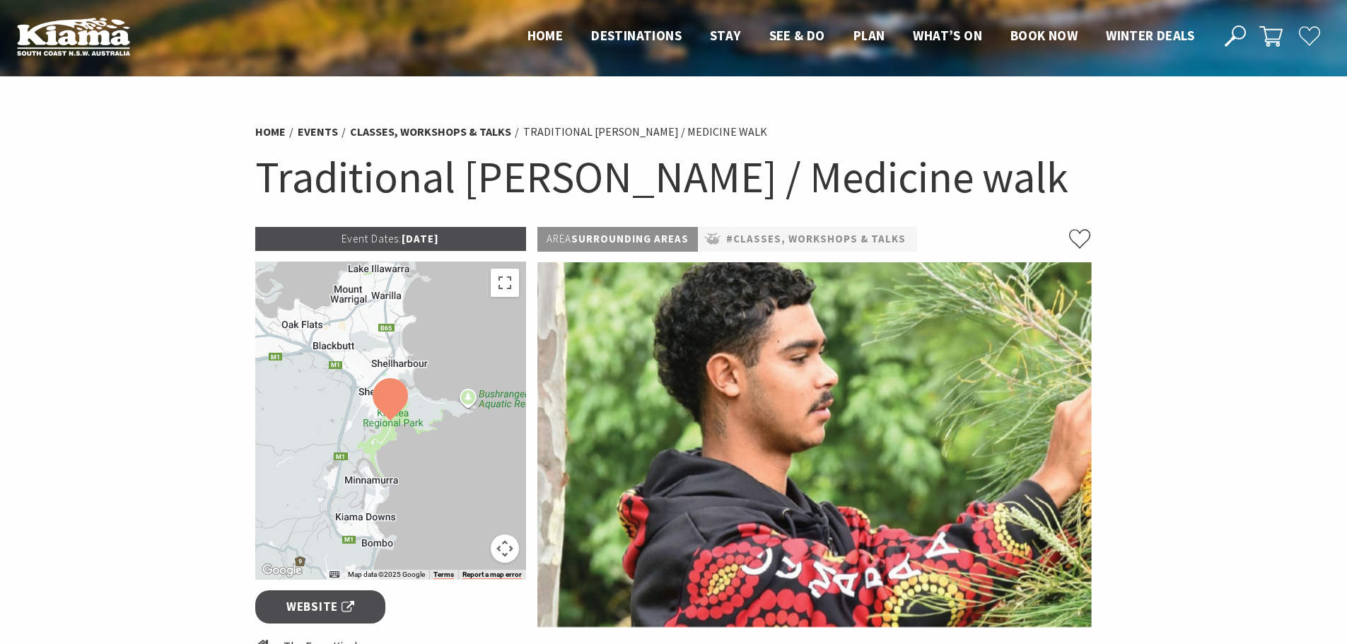
click at [598, 163] on h1 "Traditional [PERSON_NAME] / Medicine walk" at bounding box center [673, 177] width 837 height 57
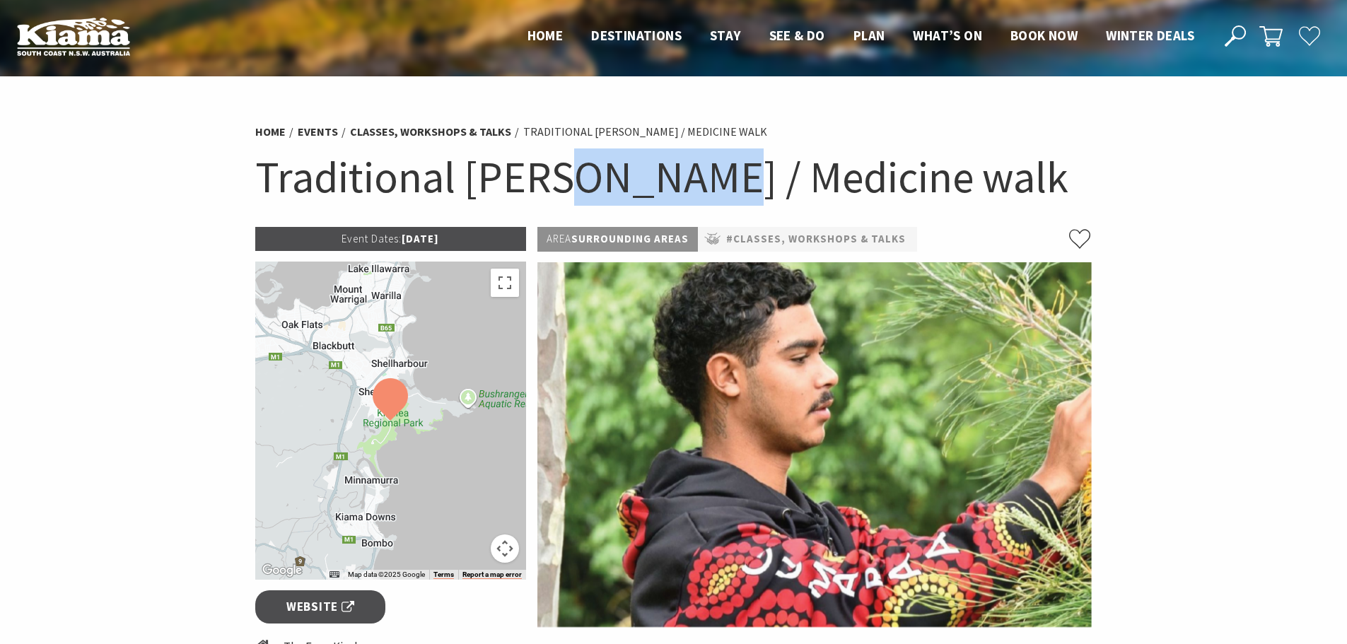
click at [598, 163] on h1 "Traditional [PERSON_NAME] / Medicine walk" at bounding box center [673, 177] width 837 height 57
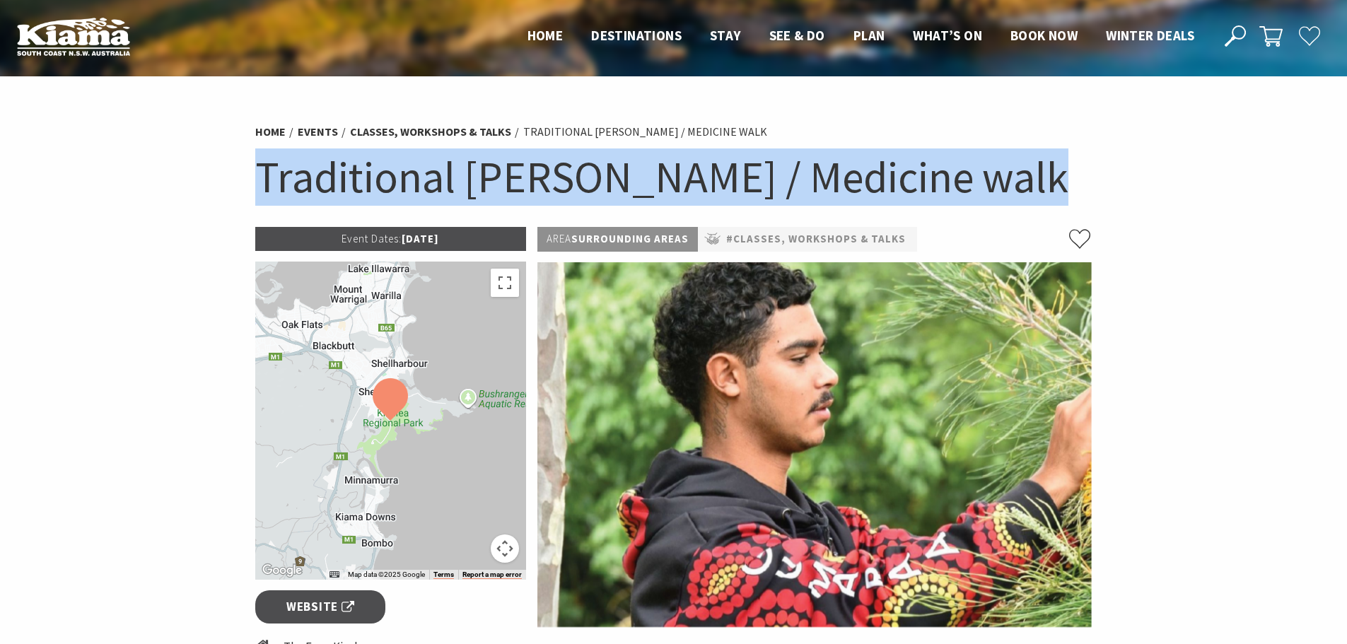
click at [598, 163] on h1 "Traditional [PERSON_NAME] / Medicine walk" at bounding box center [673, 177] width 837 height 57
copy section "Traditional [PERSON_NAME] / Medicine walk"
click at [216, 213] on section "Home Events Classes, Workshops & Talks Traditional [PERSON_NAME] / Medicine wal…" at bounding box center [673, 452] width 1347 height 752
